Goal: Task Accomplishment & Management: Use online tool/utility

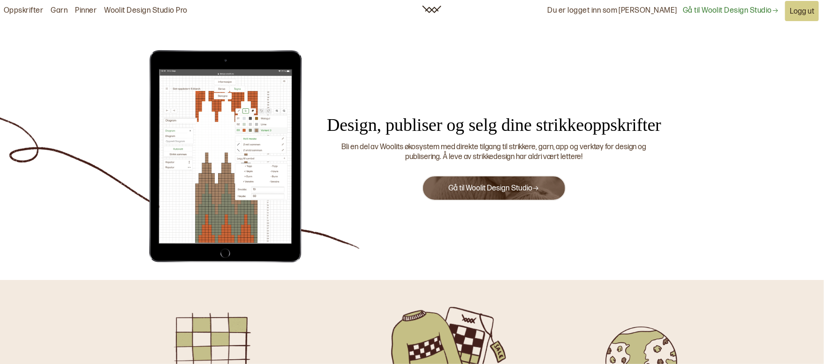
click at [498, 182] on button "Gå til Woolit Design Studio" at bounding box center [493, 187] width 143 height 25
click at [470, 191] on link "Gå til Woolit Design Studio" at bounding box center [493, 188] width 91 height 9
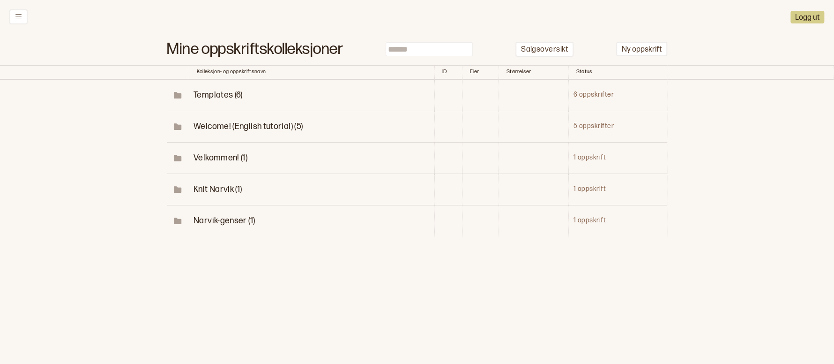
click at [226, 222] on span "Narvik-genser (1)" at bounding box center [224, 221] width 61 height 10
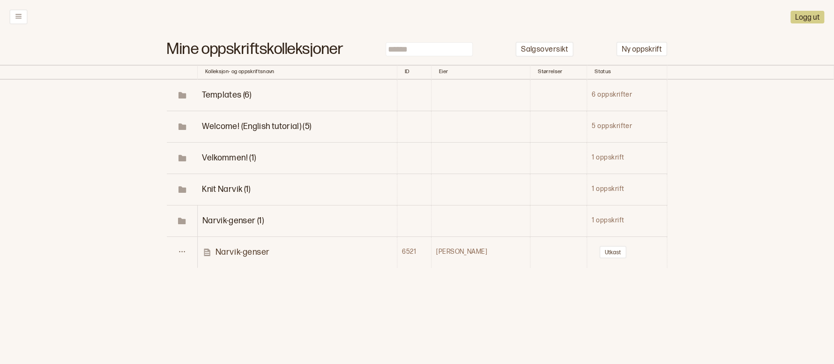
click at [235, 248] on p "Narvik-genser" at bounding box center [243, 252] width 54 height 11
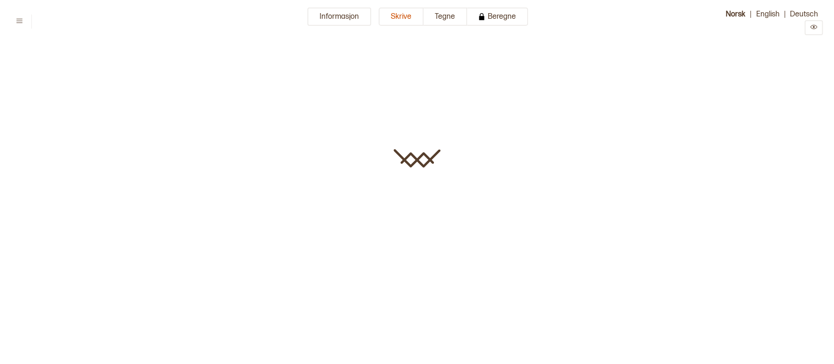
type input "**********"
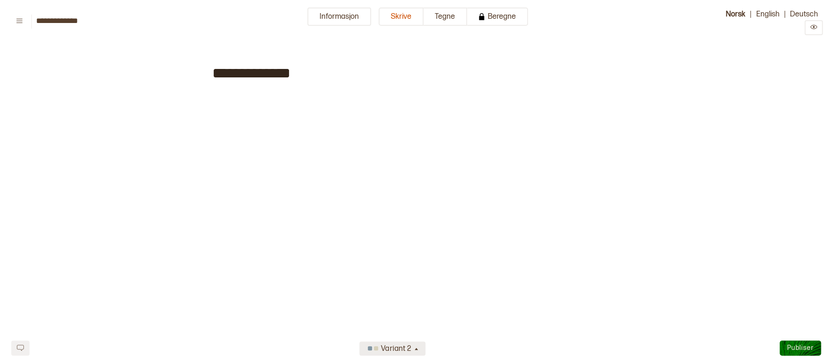
click at [414, 347] on icon "button" at bounding box center [416, 349] width 7 height 7
click at [410, 312] on div "Variant 2" at bounding box center [393, 317] width 66 height 15
click at [410, 343] on div "Variant 2" at bounding box center [389, 348] width 48 height 15
click at [412, 334] on div "Variant 2" at bounding box center [393, 332] width 66 height 15
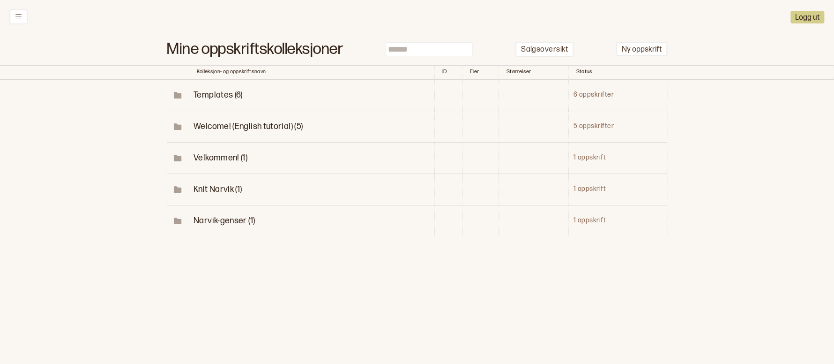
click at [238, 191] on span "Knit Narvik (1)" at bounding box center [218, 189] width 48 height 10
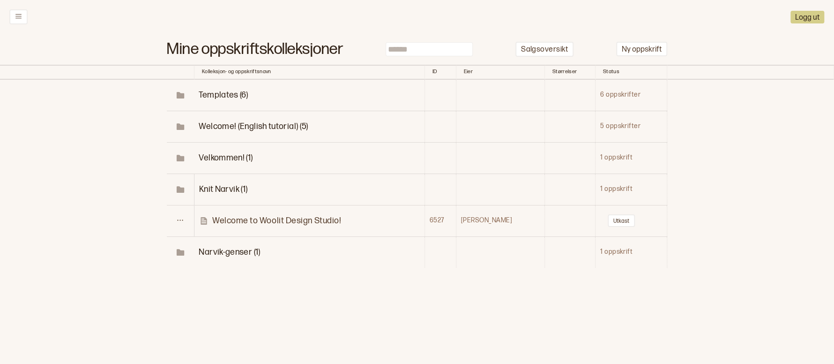
click at [245, 220] on p "Welcome to Woolit Design Studio!" at bounding box center [276, 220] width 129 height 11
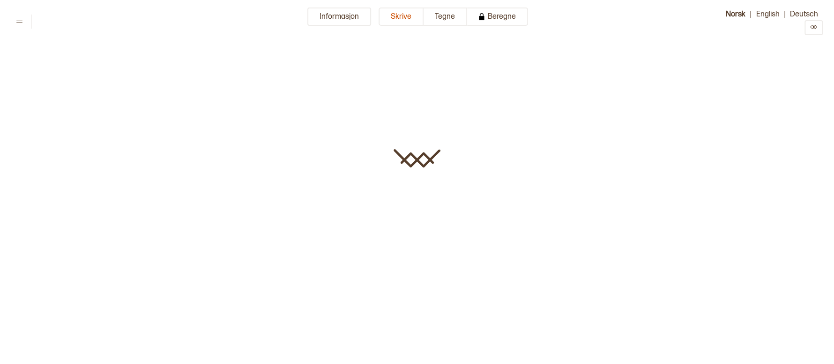
type input "**********"
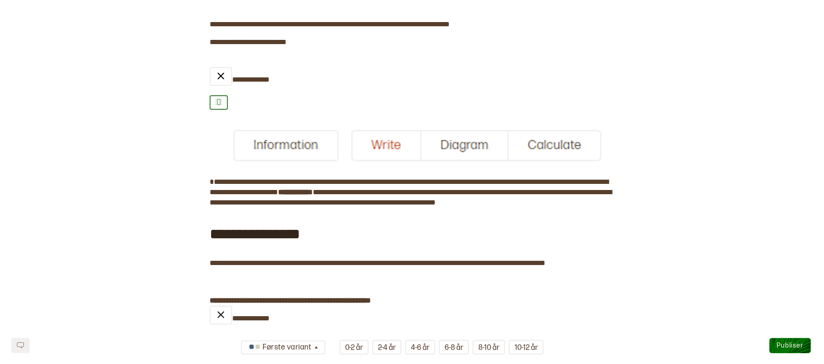
scroll to position [210, 0]
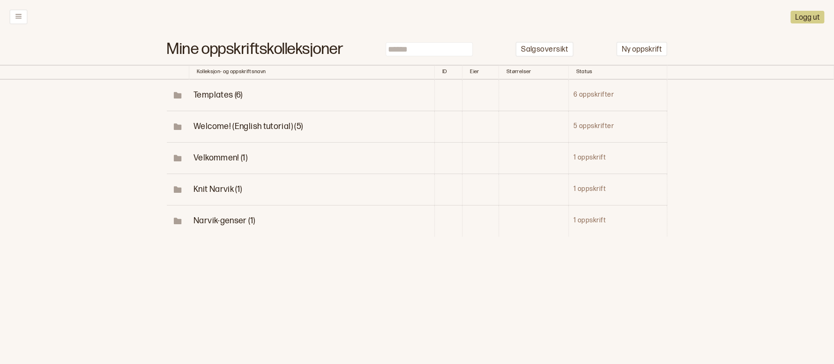
click at [226, 98] on span "Templates (6)" at bounding box center [218, 95] width 49 height 10
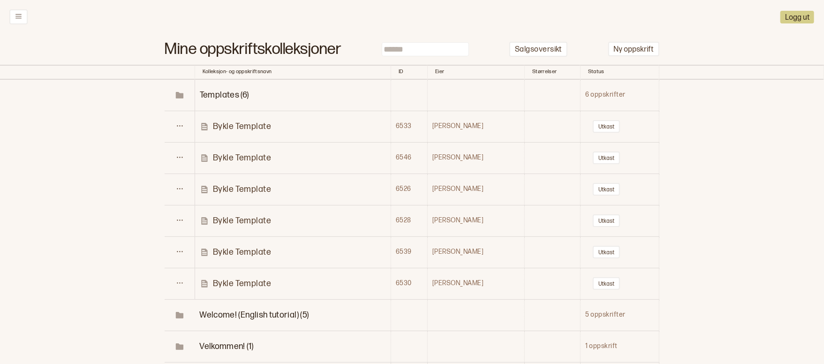
scroll to position [70, 0]
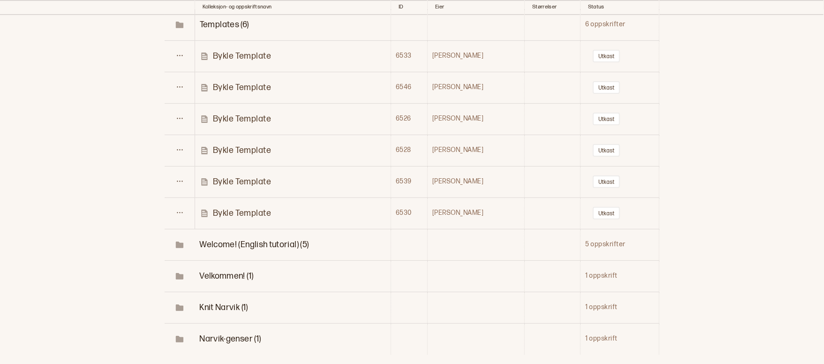
click at [263, 241] on span "Welcome! (English tutorial) (5)" at bounding box center [253, 245] width 109 height 10
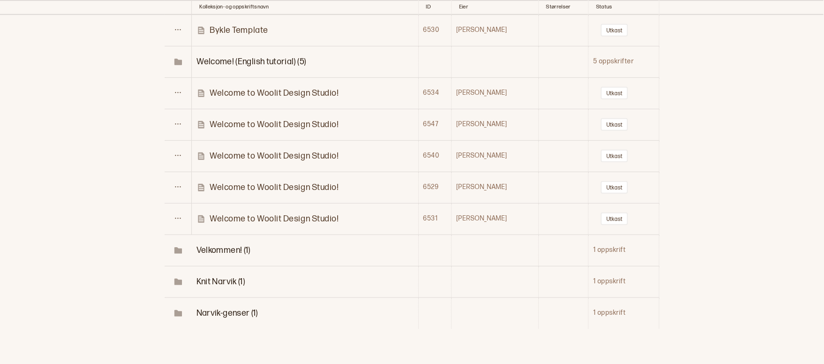
scroll to position [281, 0]
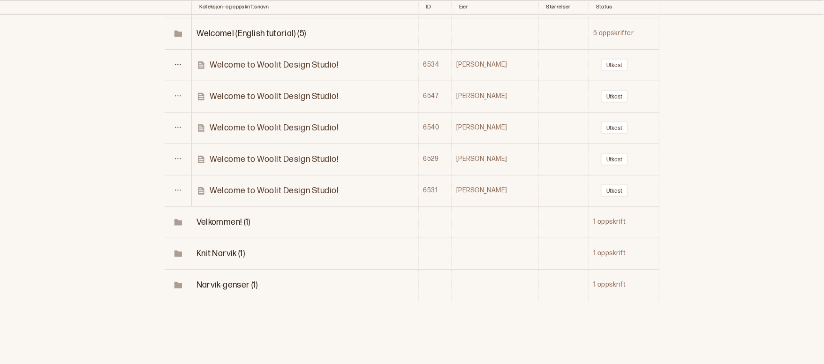
click at [230, 221] on span "Velkommen! (1)" at bounding box center [223, 222] width 54 height 10
click at [236, 250] on p "Diagrammer" at bounding box center [234, 253] width 49 height 11
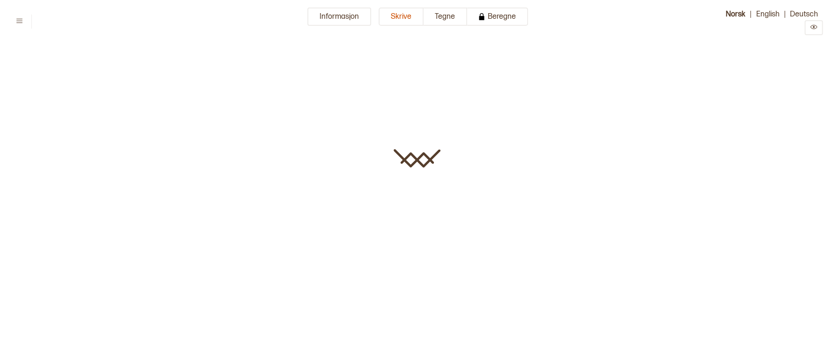
type input "**********"
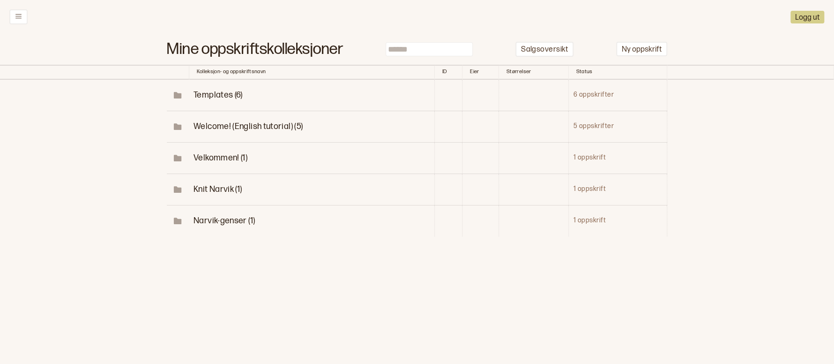
click at [225, 219] on span "Narvik-genser (1)" at bounding box center [224, 221] width 61 height 10
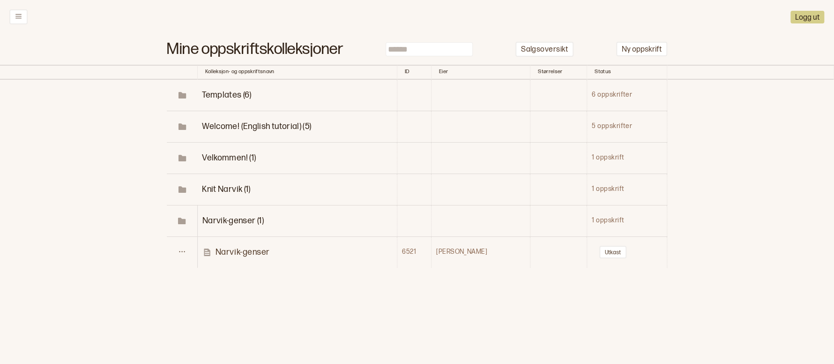
click at [237, 252] on p "Narvik-genser" at bounding box center [243, 252] width 54 height 11
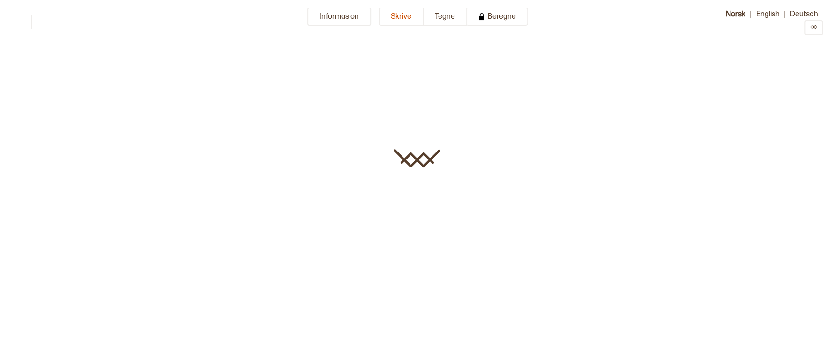
type input "**********"
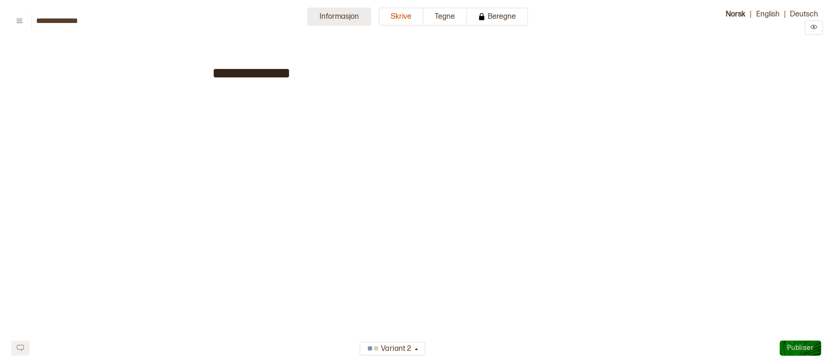
click at [359, 11] on button "Informasjon" at bounding box center [340, 17] width 64 height 18
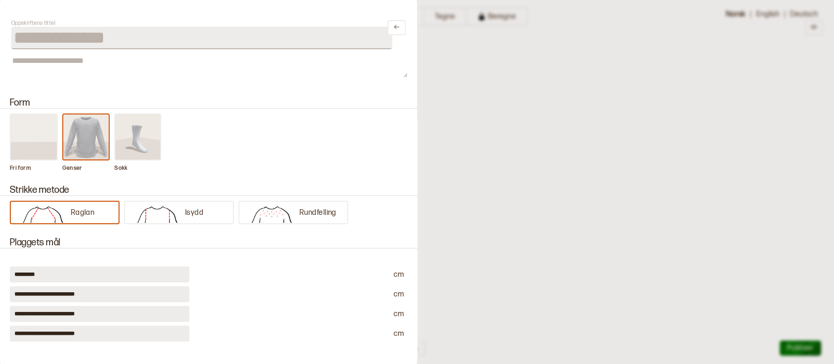
click at [489, 103] on div at bounding box center [417, 182] width 834 height 364
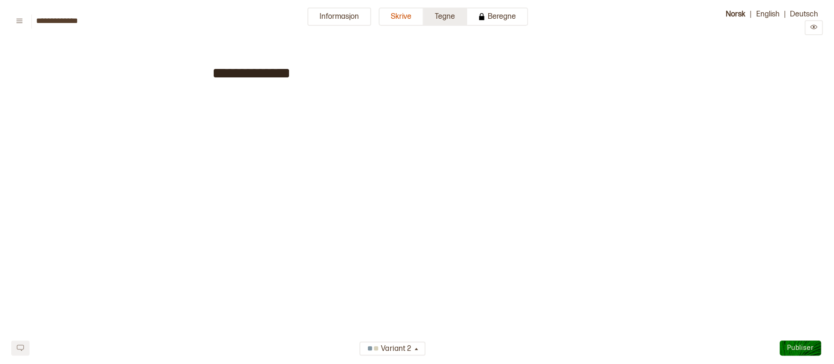
click at [443, 15] on button "Tegne" at bounding box center [446, 17] width 44 height 18
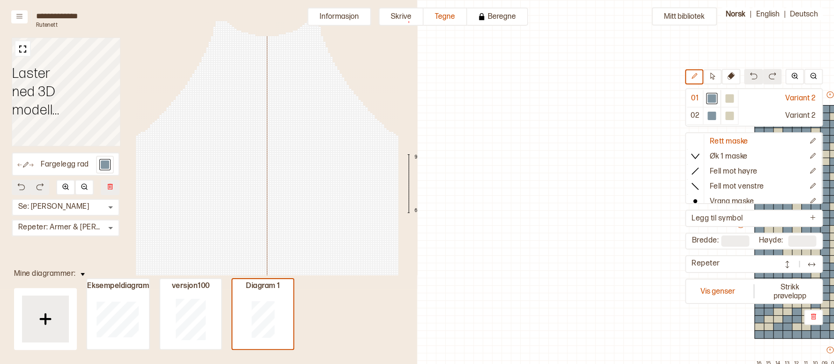
scroll to position [53, 322]
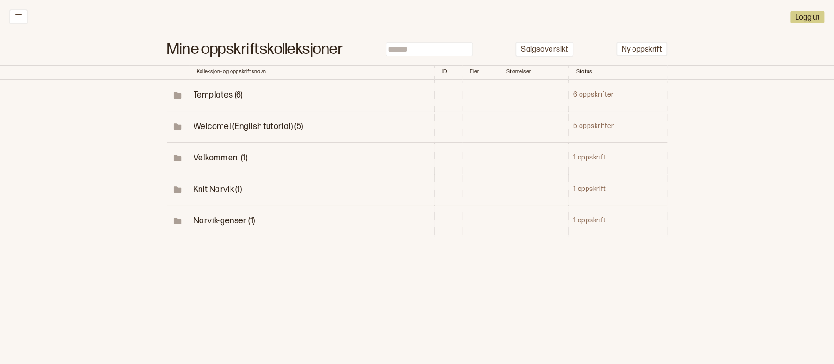
click at [229, 188] on span "Knit Narvik (1)" at bounding box center [218, 189] width 48 height 10
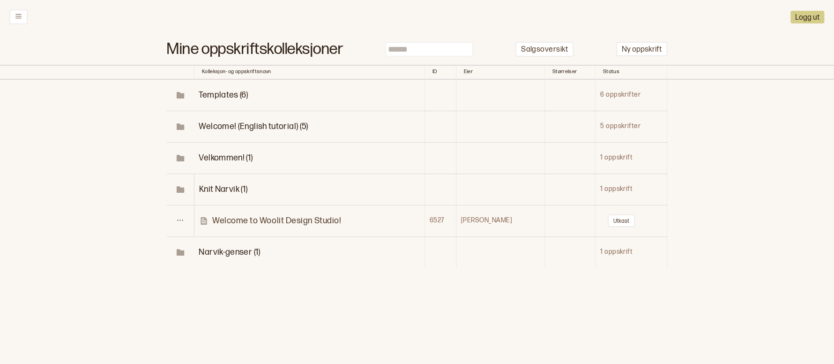
click at [298, 221] on p "Welcome to Woolit Design Studio!" at bounding box center [276, 220] width 129 height 11
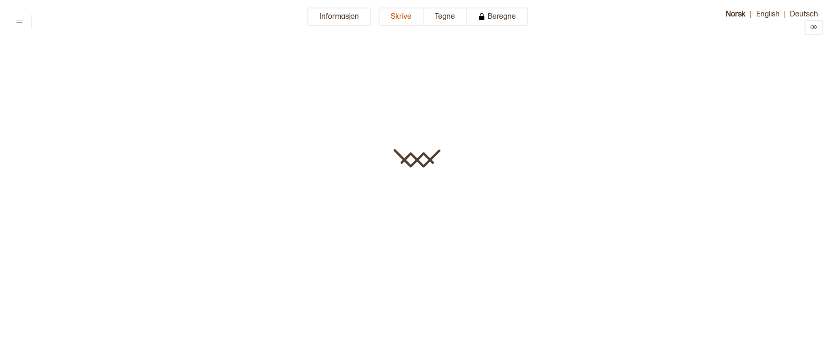
type input "**********"
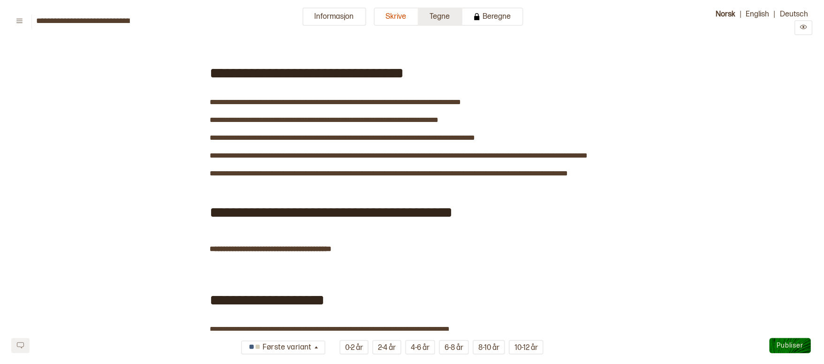
click at [439, 11] on button "Tegne" at bounding box center [441, 17] width 44 height 18
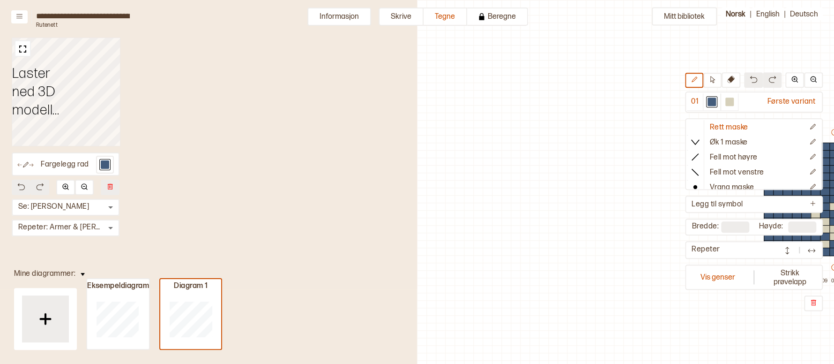
scroll to position [30, 322]
